Goal: Information Seeking & Learning: Learn about a topic

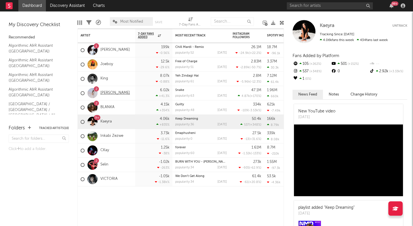
click at [113, 92] on link "[PERSON_NAME]" at bounding box center [115, 93] width 30 height 5
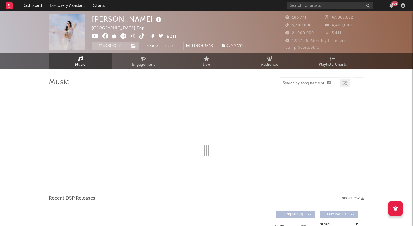
click at [313, 84] on input "text" at bounding box center [310, 83] width 61 height 5
select select "6m"
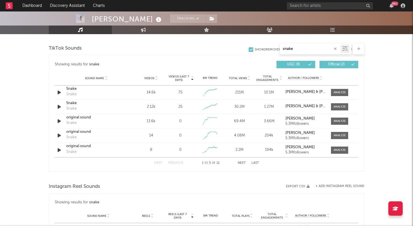
scroll to position [289, 0]
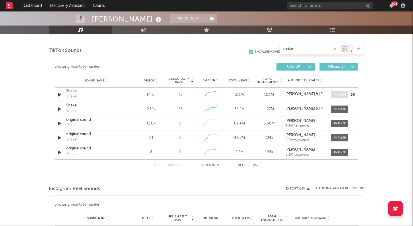
type input "snake"
click at [336, 94] on div at bounding box center [340, 95] width 12 height 4
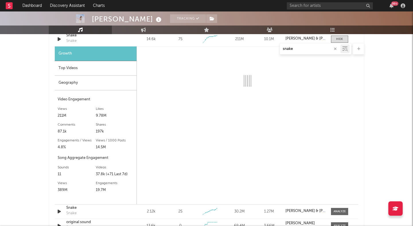
select select "6m"
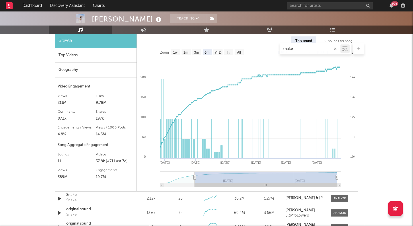
scroll to position [358, 0]
click at [7, 7] on rect at bounding box center [9, 5] width 7 height 7
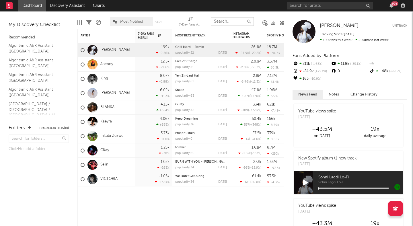
click at [230, 21] on input "text" at bounding box center [232, 21] width 43 height 9
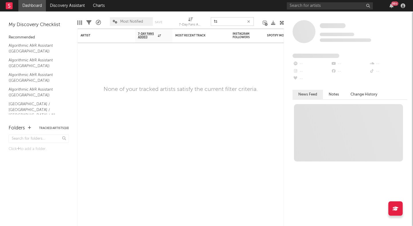
type input "t"
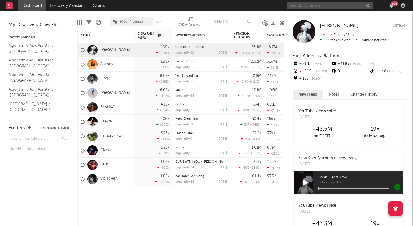
click at [304, 5] on input "text" at bounding box center [330, 5] width 86 height 7
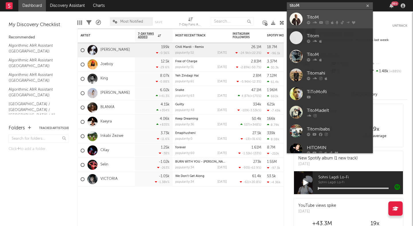
type input "titoM"
click at [326, 10] on link "TitoM" at bounding box center [330, 19] width 86 height 19
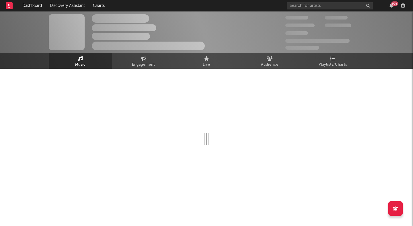
select select "6m"
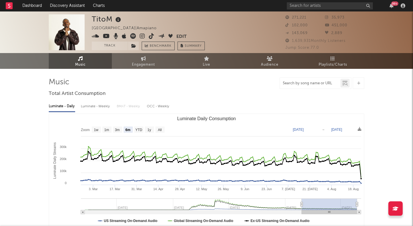
click at [300, 85] on input "text" at bounding box center [310, 83] width 61 height 5
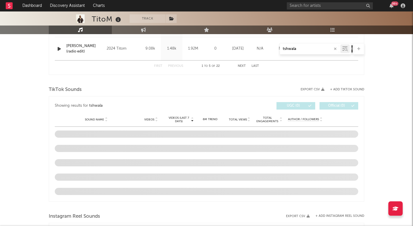
scroll to position [351, 0]
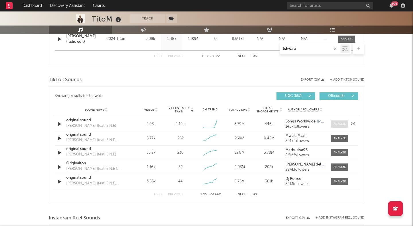
type input "tshwala"
click at [336, 123] on div at bounding box center [340, 124] width 12 height 4
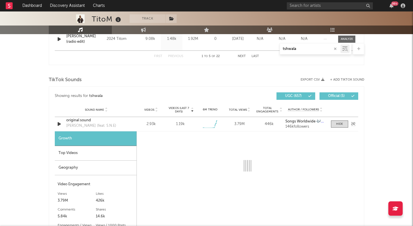
select select "1w"
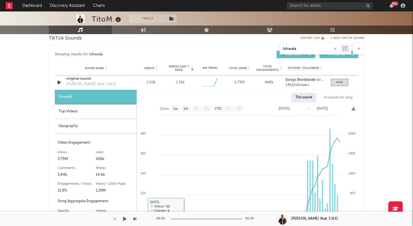
scroll to position [442, 0]
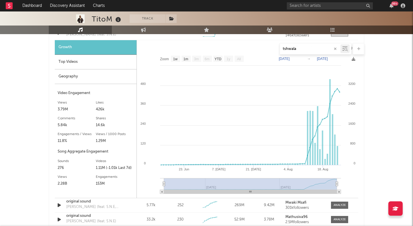
click at [80, 76] on div "Geography" at bounding box center [96, 76] width 82 height 15
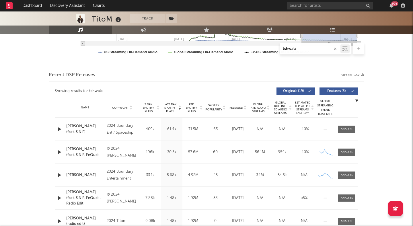
scroll to position [190, 0]
